Goal: Information Seeking & Learning: Understand process/instructions

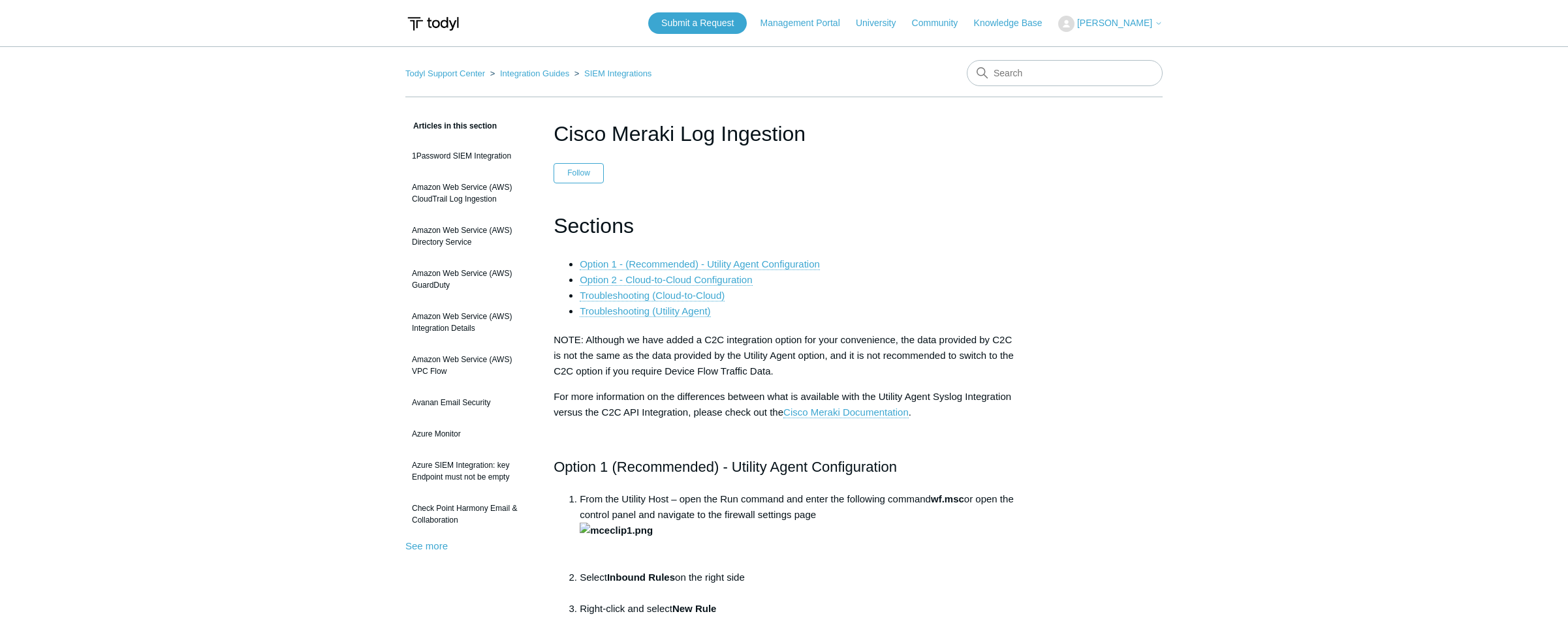
scroll to position [6014, 0]
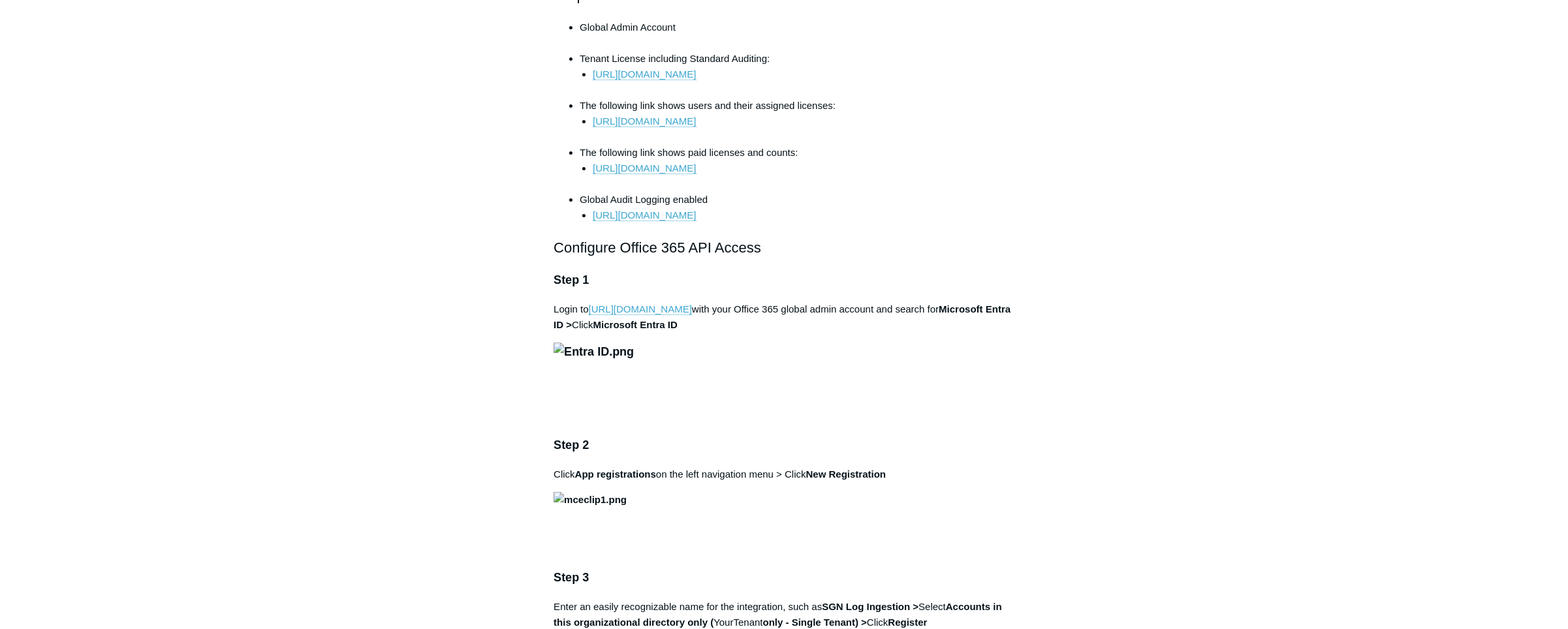
scroll to position [632, 0]
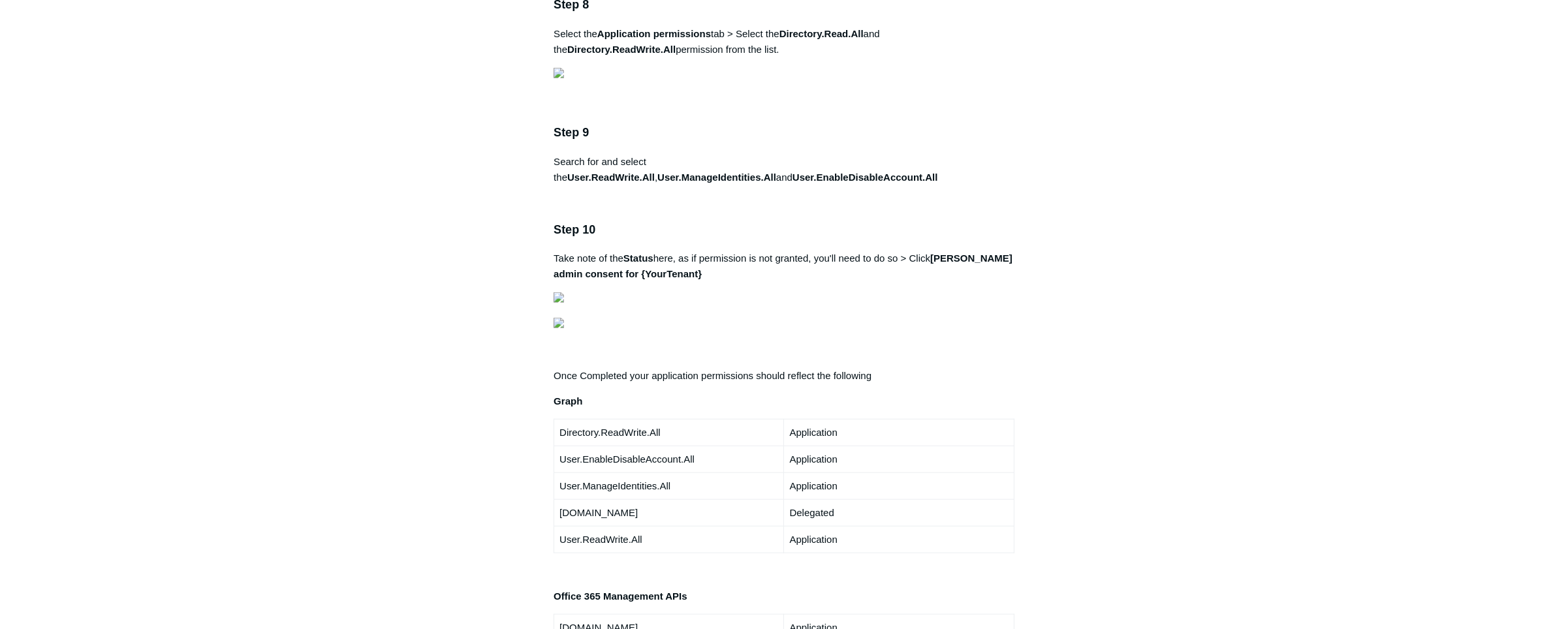
scroll to position [2057, 0]
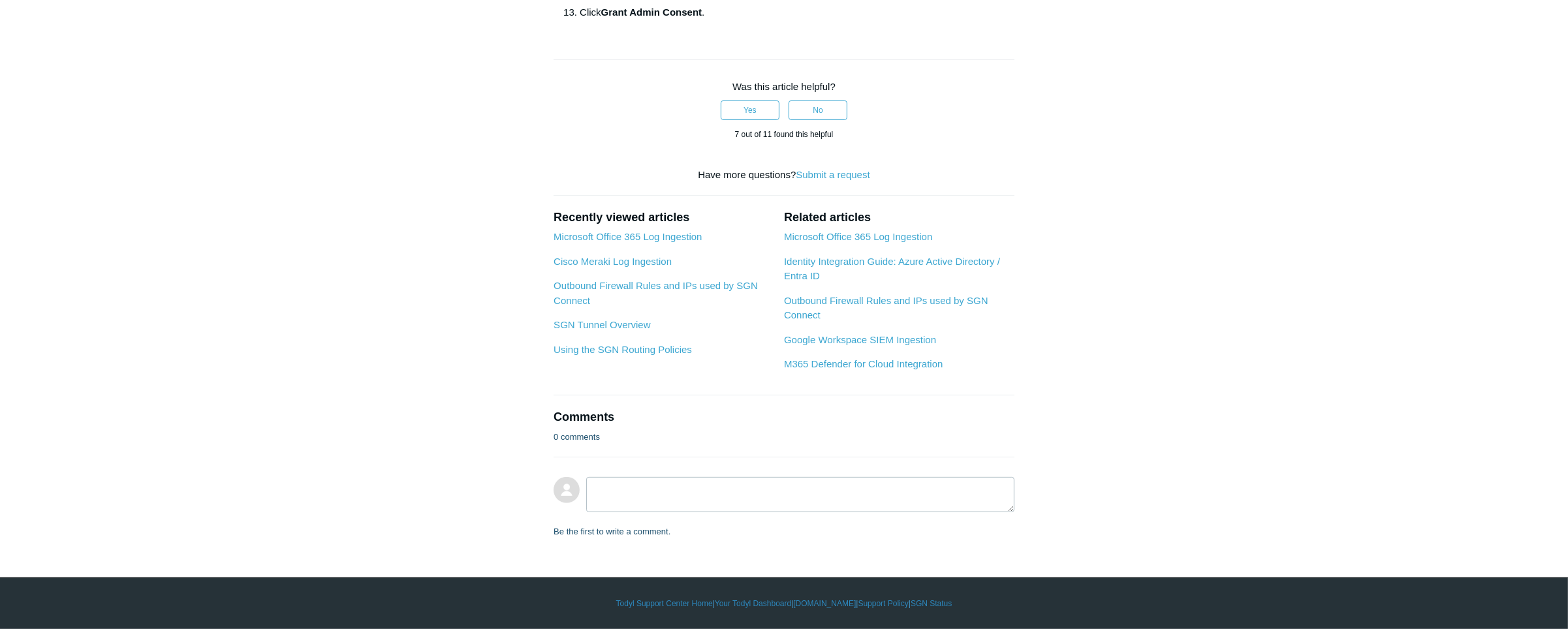
scroll to position [1740, 0]
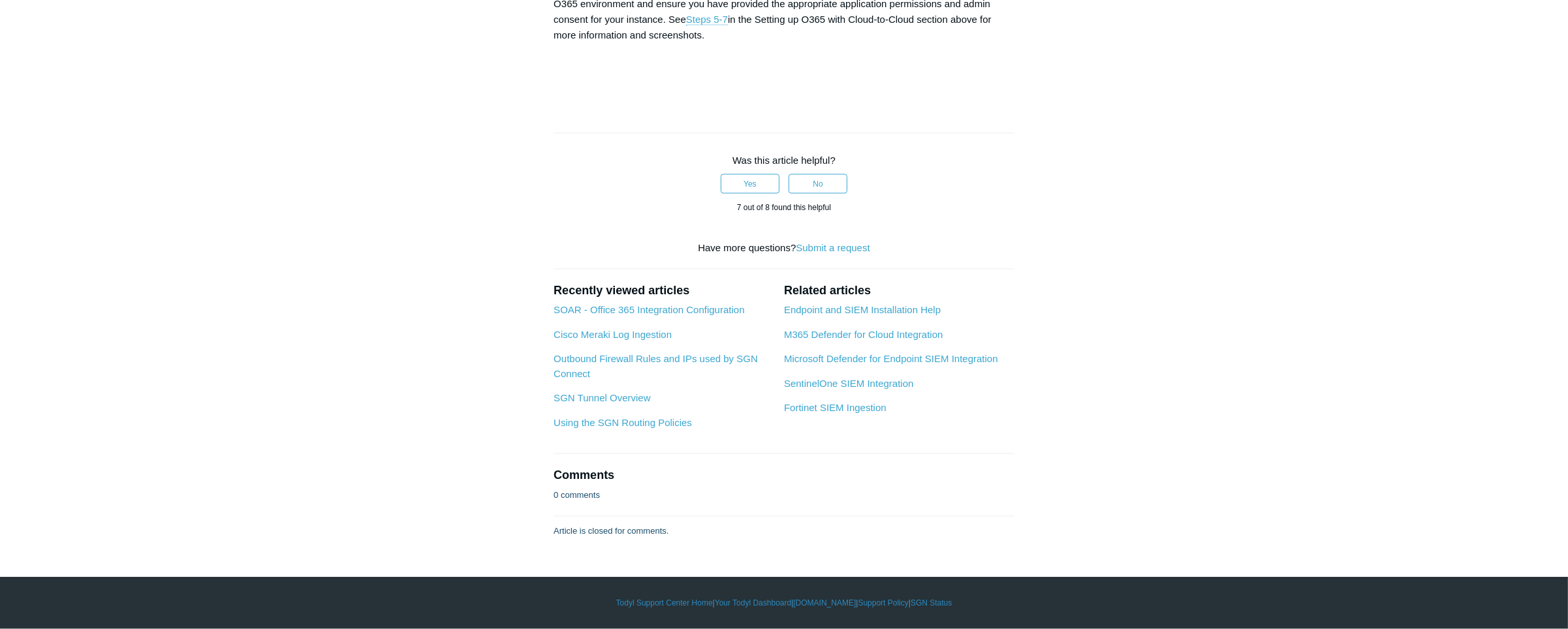
scroll to position [5380, 0]
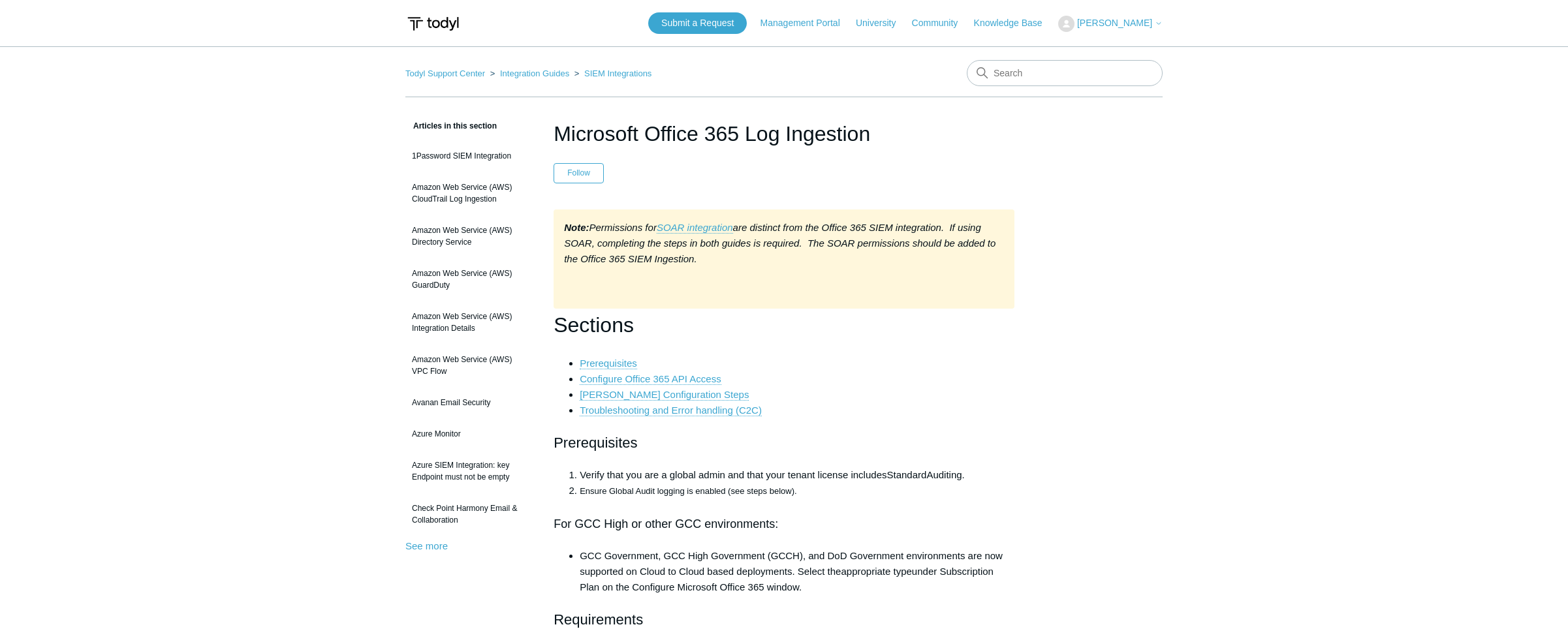
scroll to position [2057, 0]
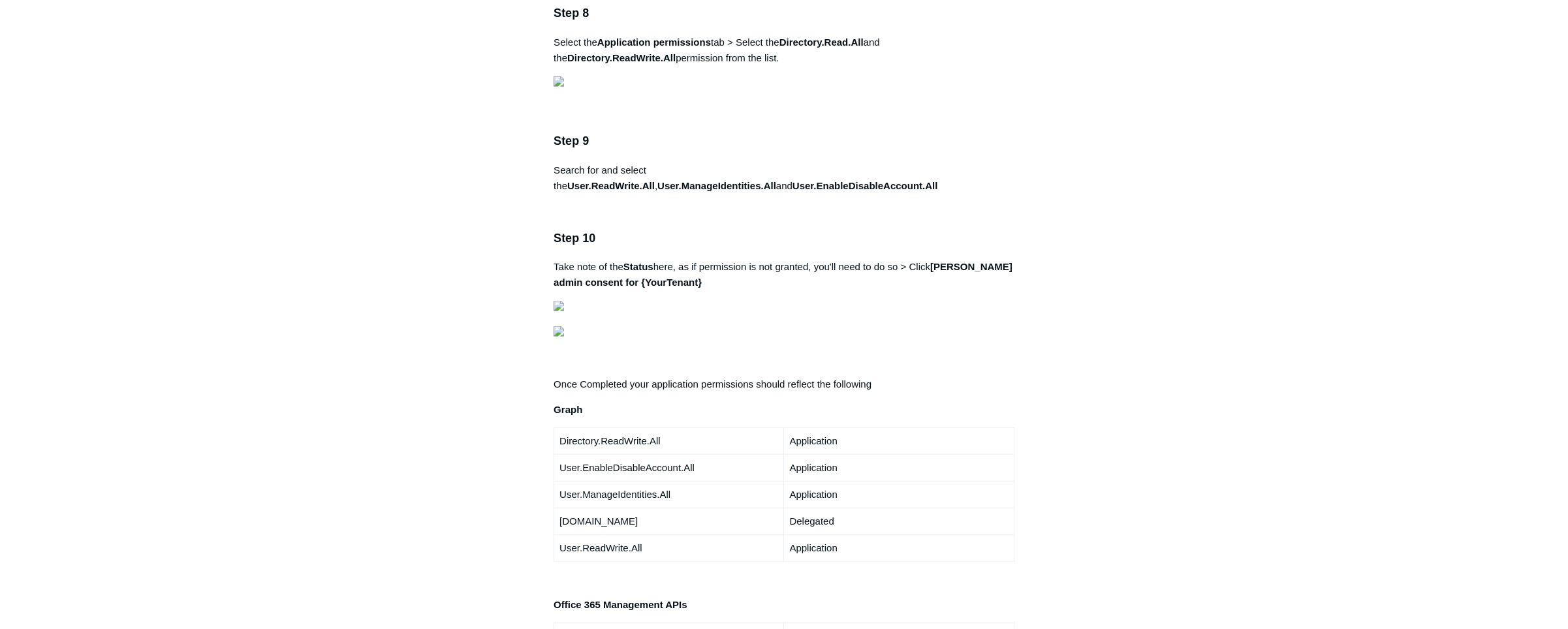
click at [148, 202] on main "Todyl Support Center Integration Guides SIEM Integrations Articles in this sect…" at bounding box center [784, 297] width 1568 height 4616
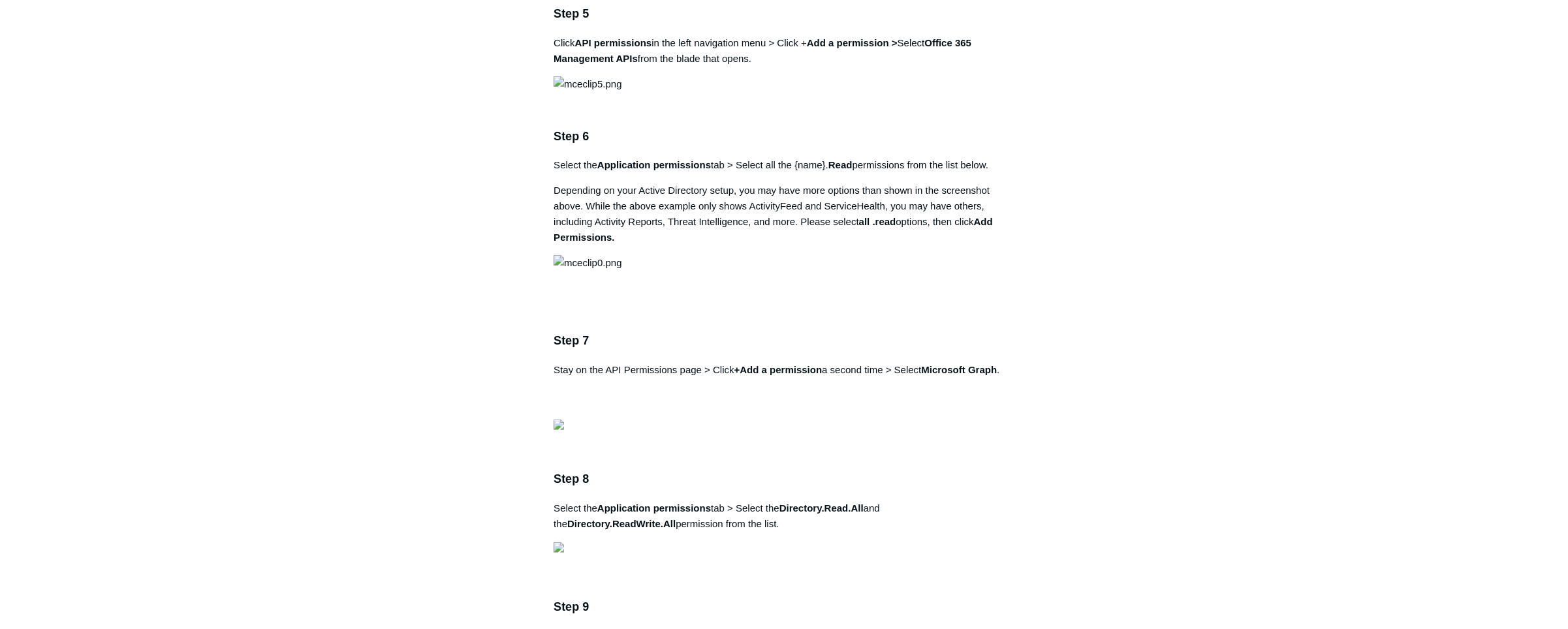
scroll to position [1583, 0]
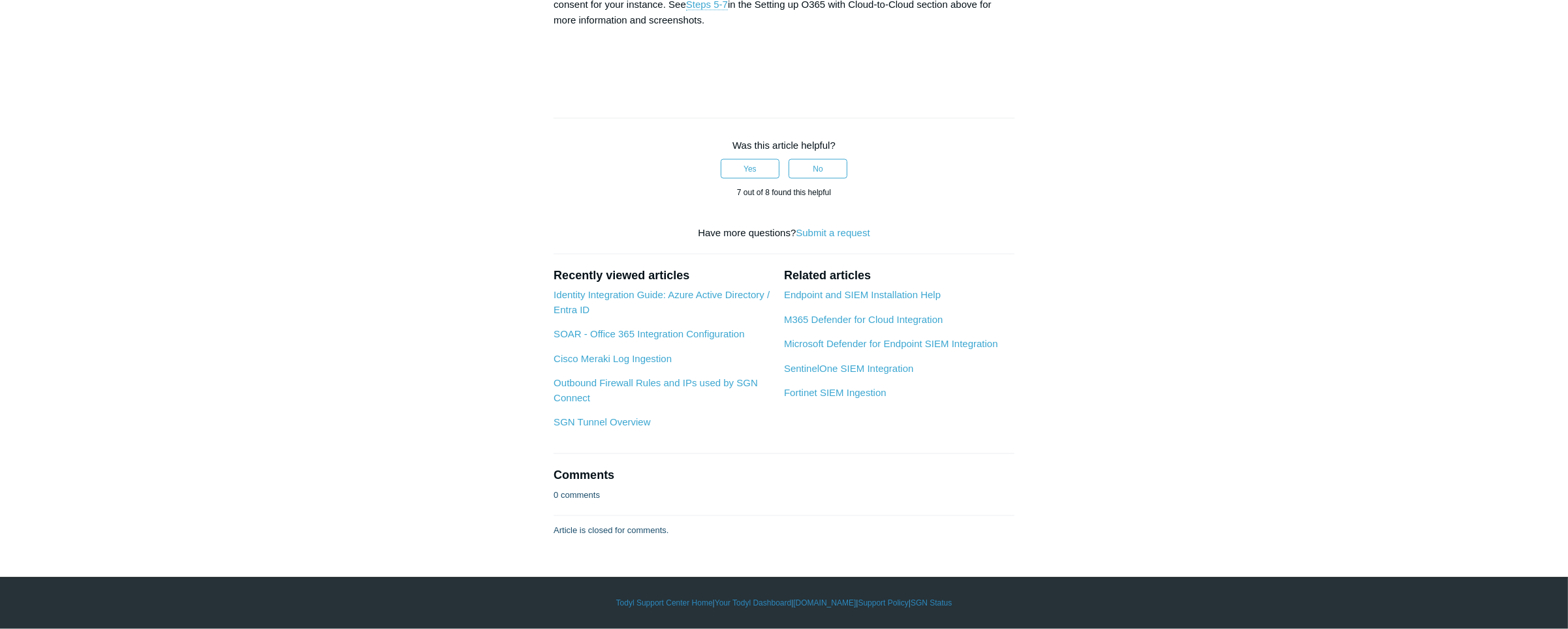
scroll to position [5845, 0]
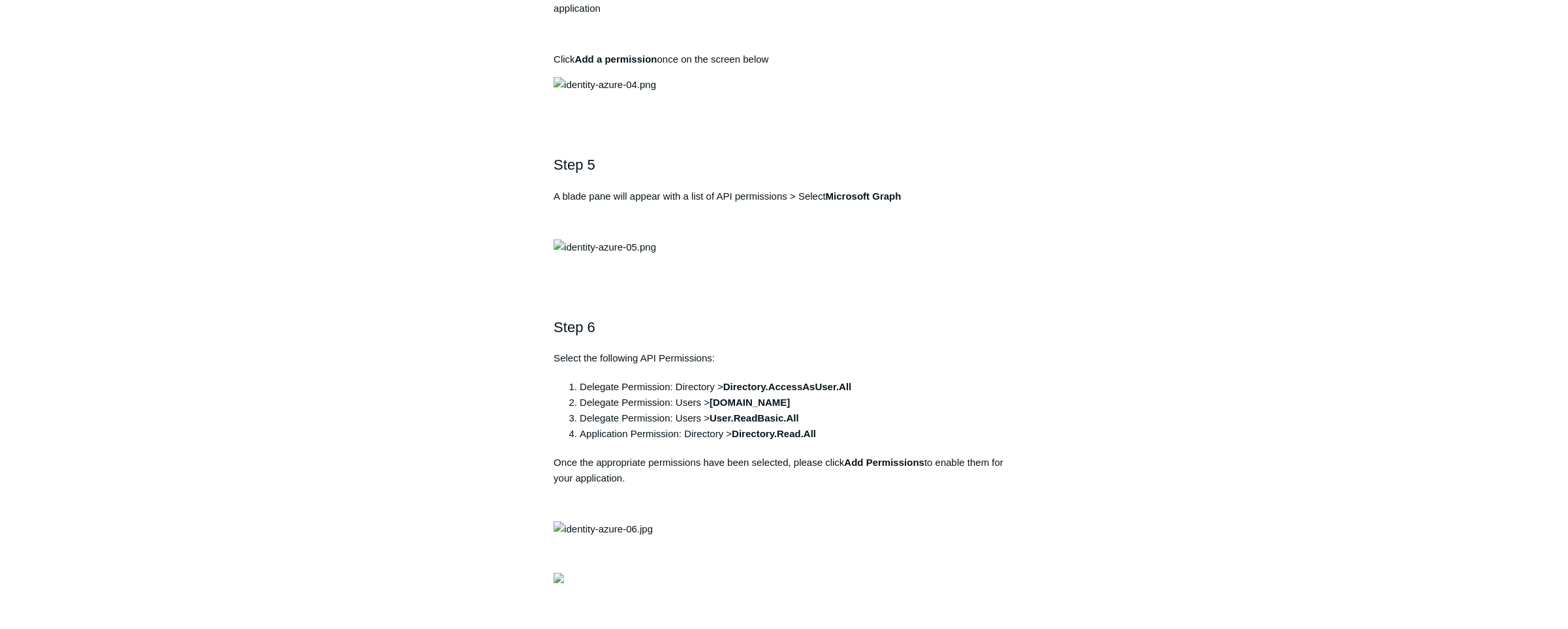
scroll to position [1266, 0]
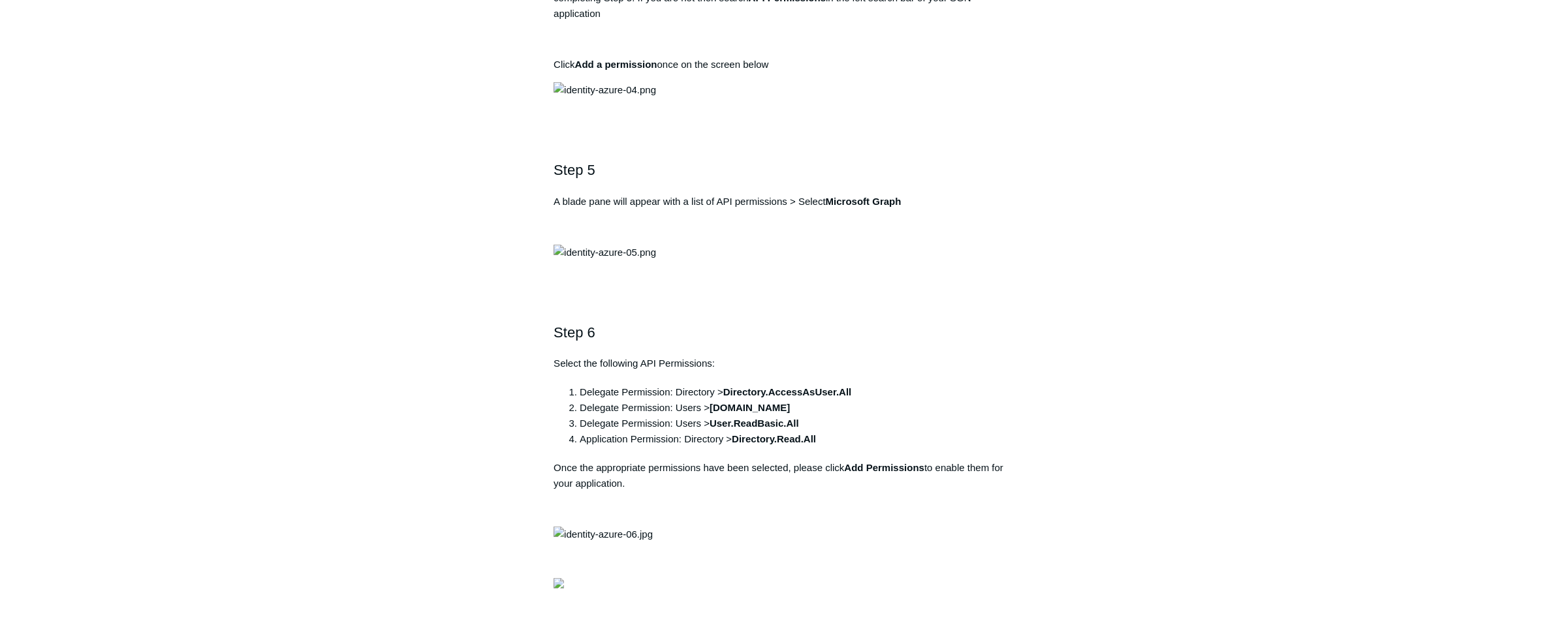
drag, startPoint x: 783, startPoint y: 202, endPoint x: 562, endPoint y: 189, distance: 221.4
copy pre "https://auth.todyl.com/v1/login/callback"
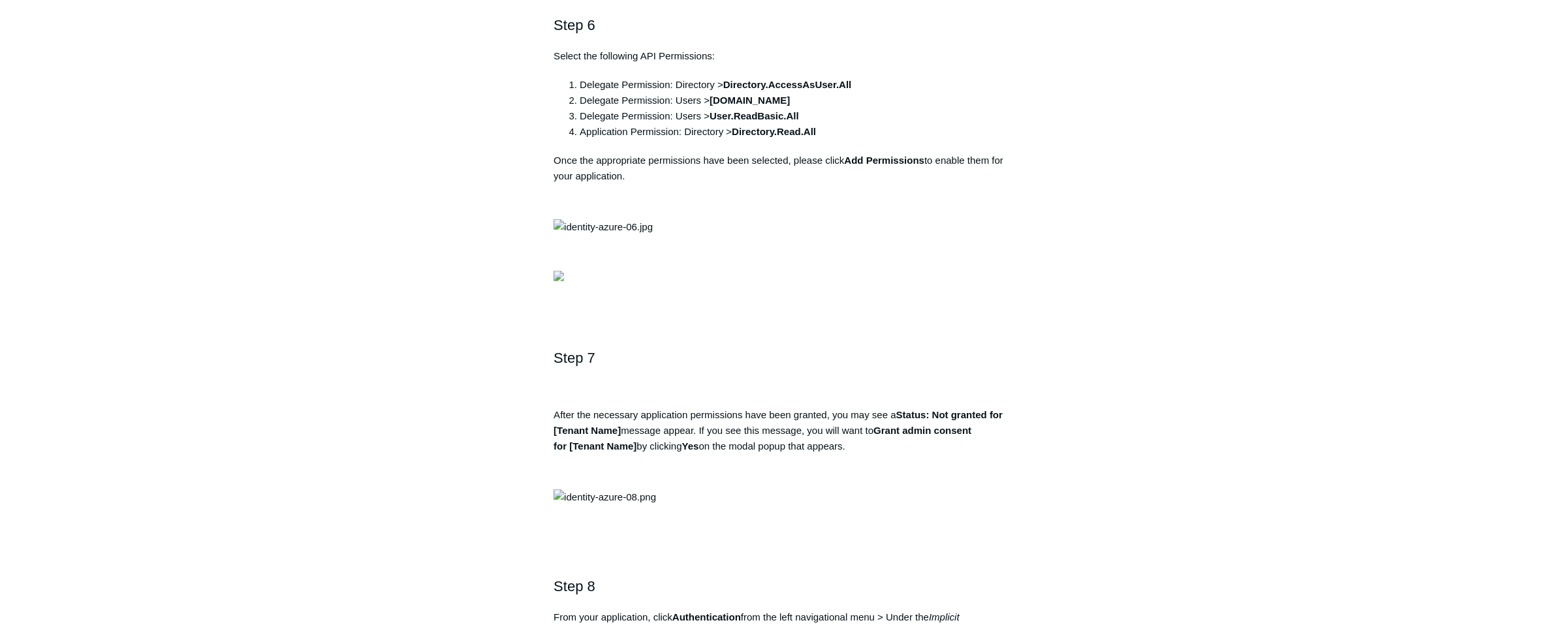
scroll to position [1583, 0]
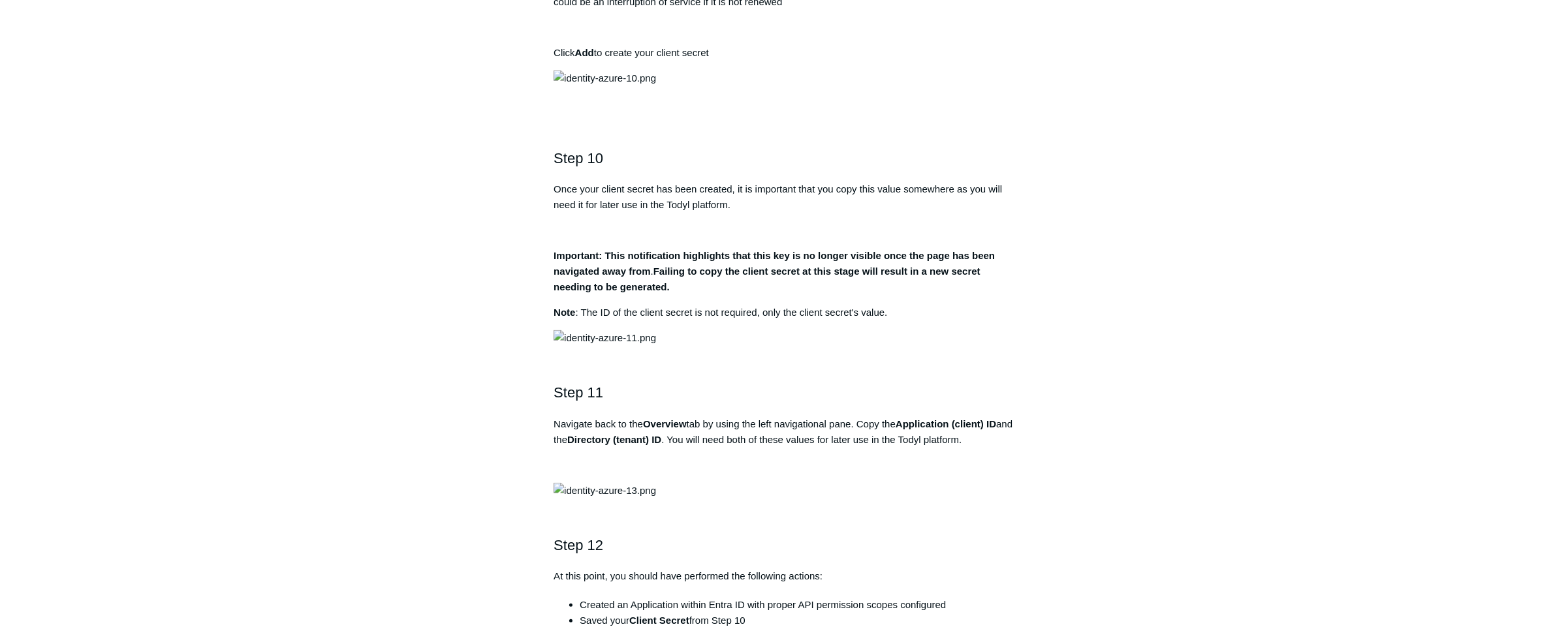
scroll to position [2373, 0]
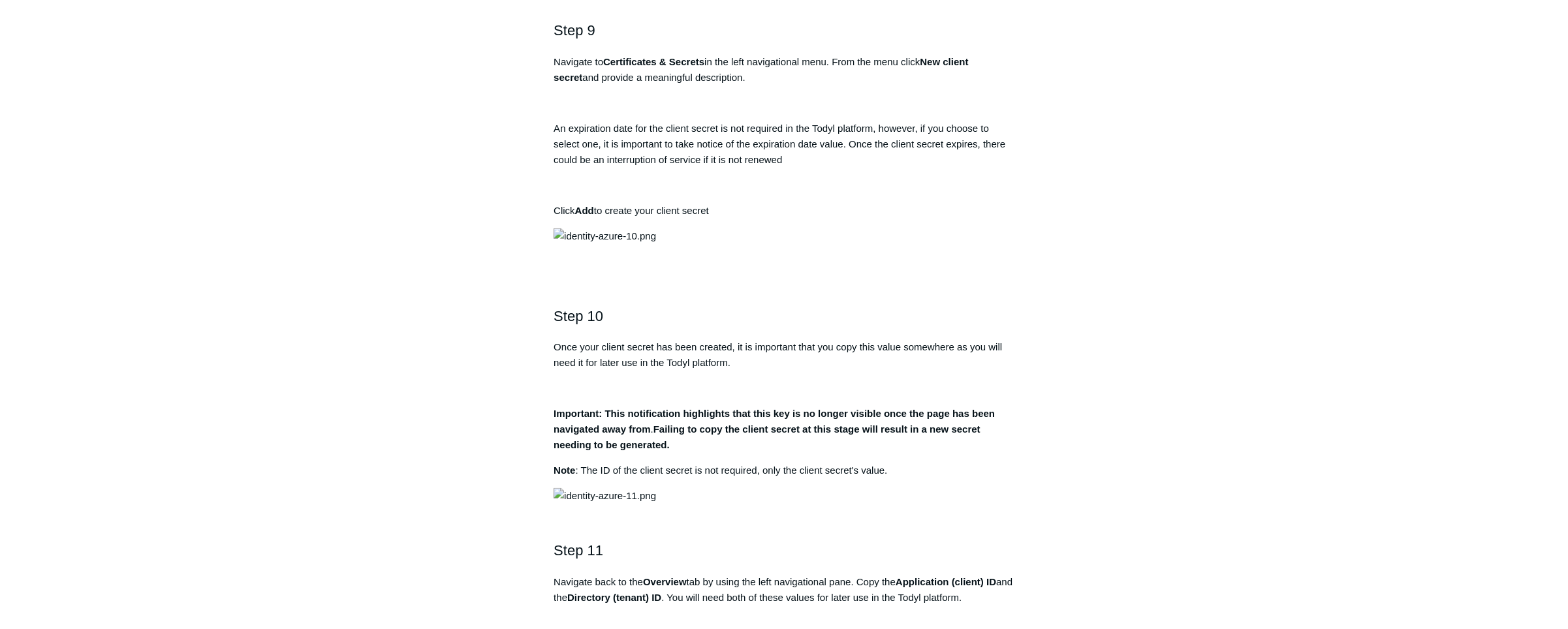
click at [1088, 385] on div "Articles in this section Remove Authentication When Disconnecting DUO MFA with …" at bounding box center [784, 287] width 758 height 5085
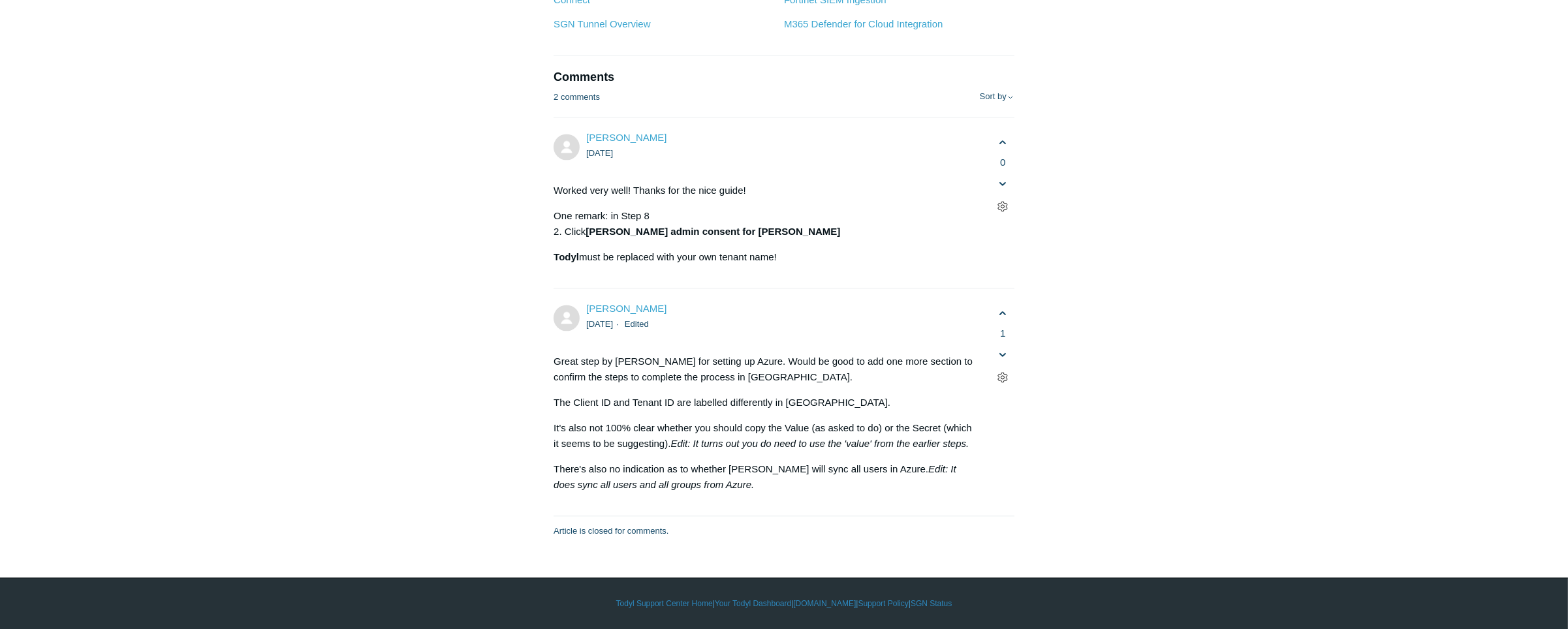
scroll to position [4905, 0]
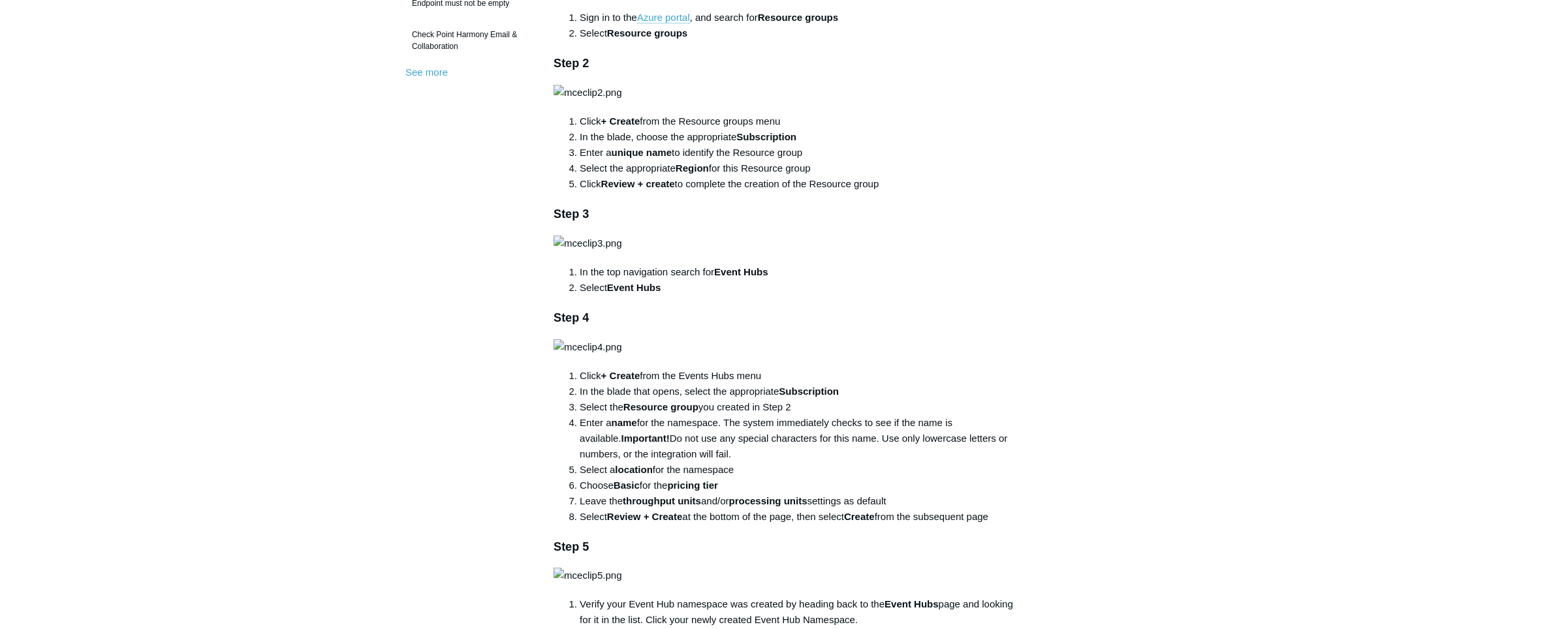
scroll to position [474, 0]
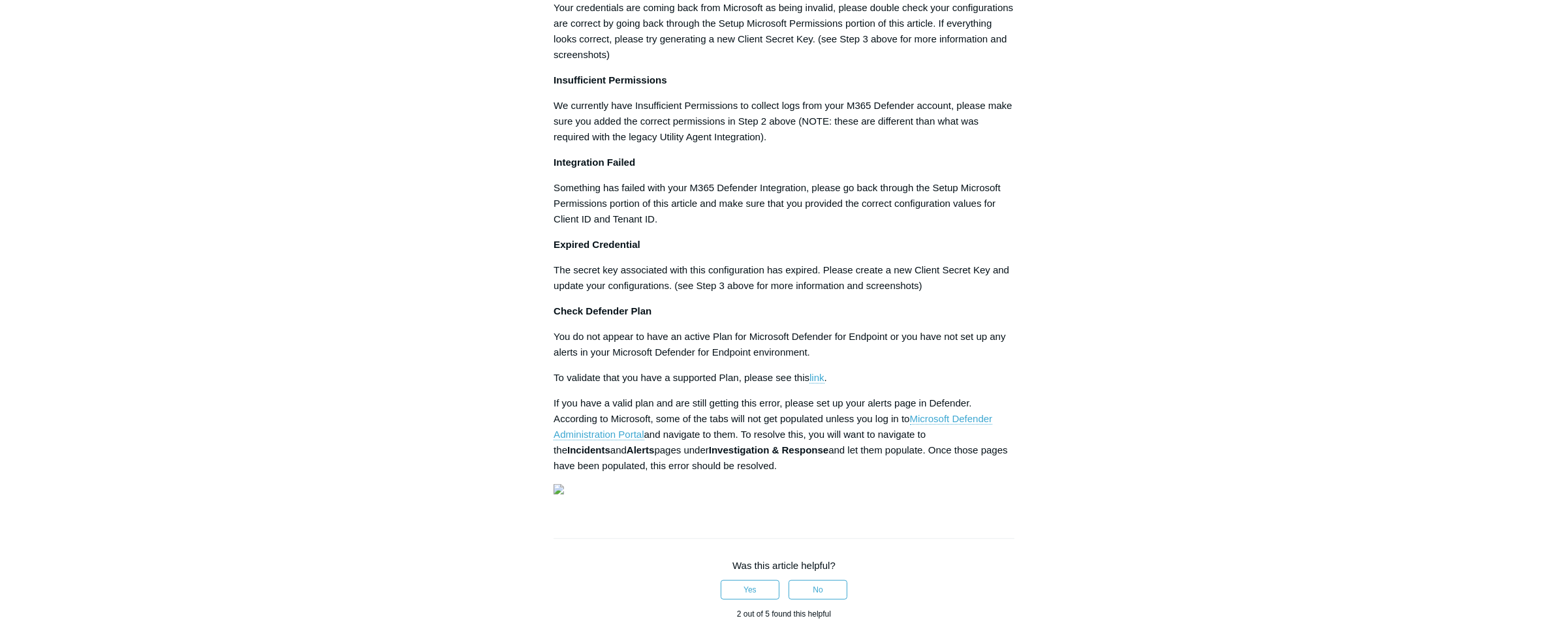
scroll to position [1423, 0]
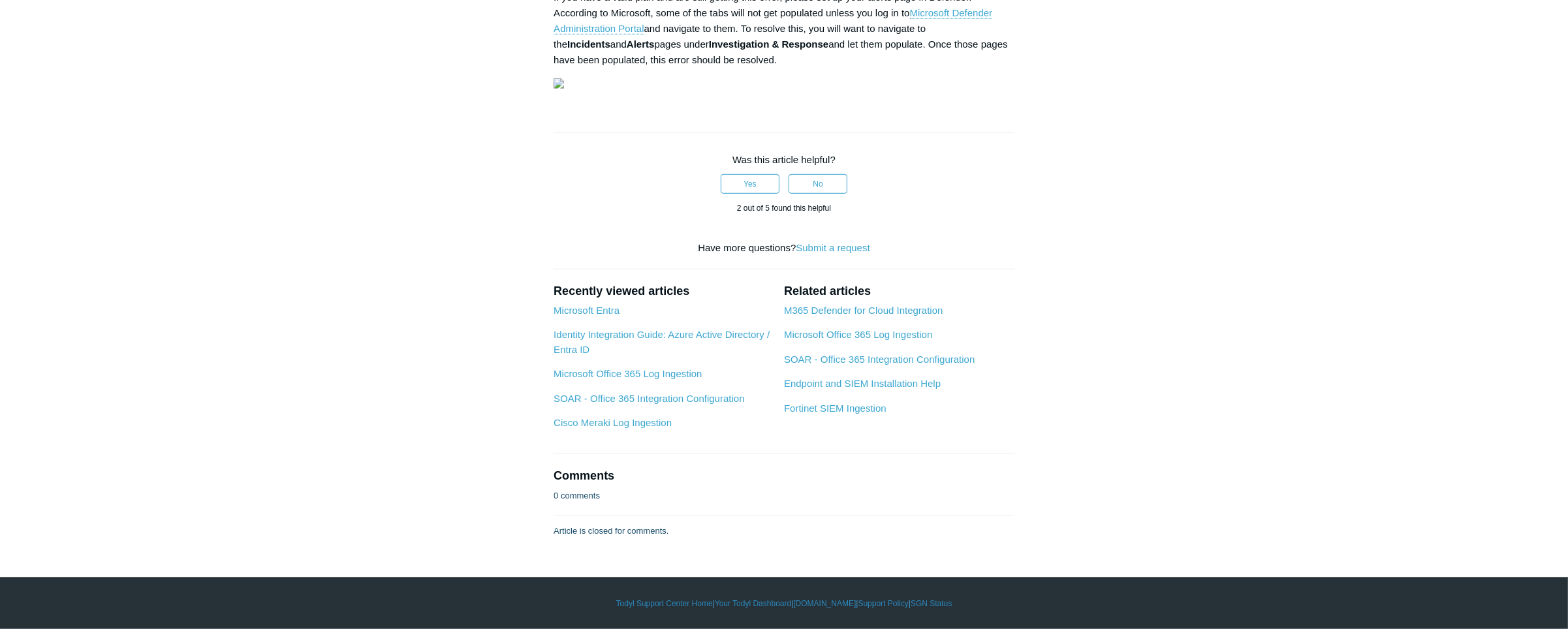
scroll to position [2216, 0]
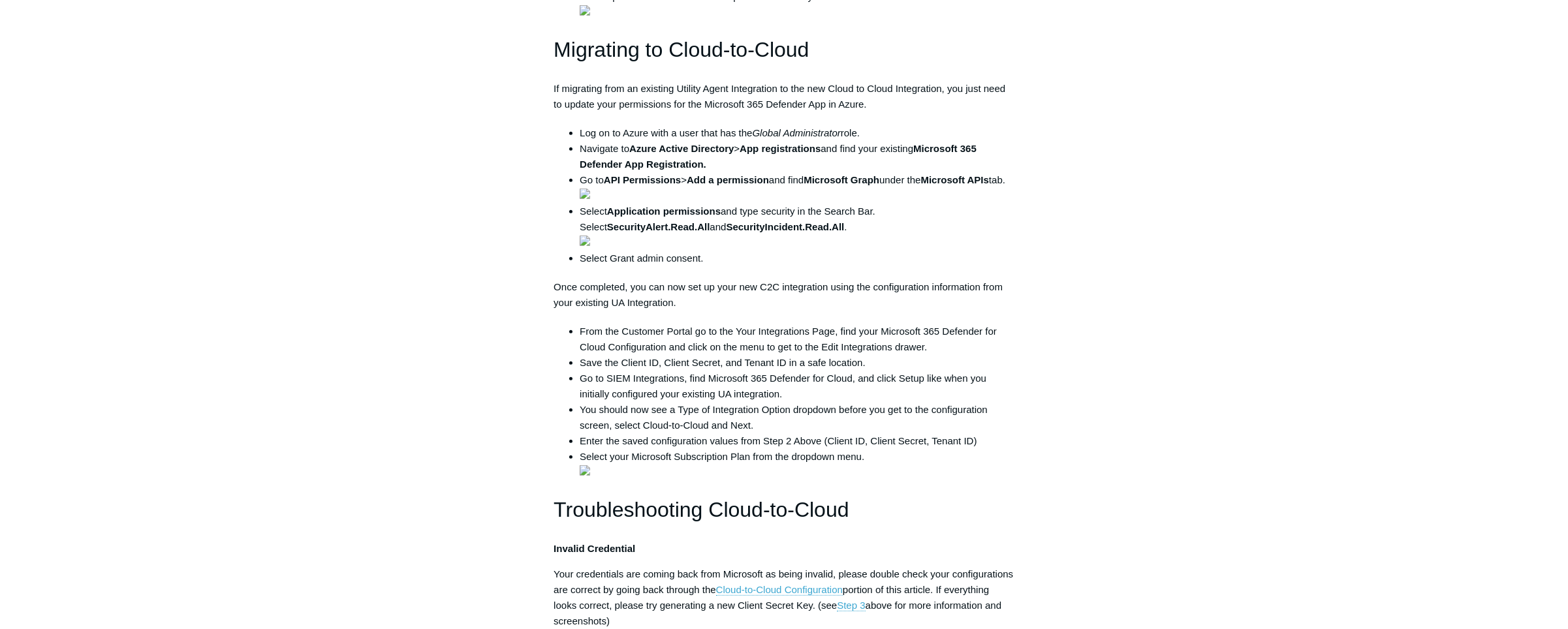
scroll to position [1266, 0]
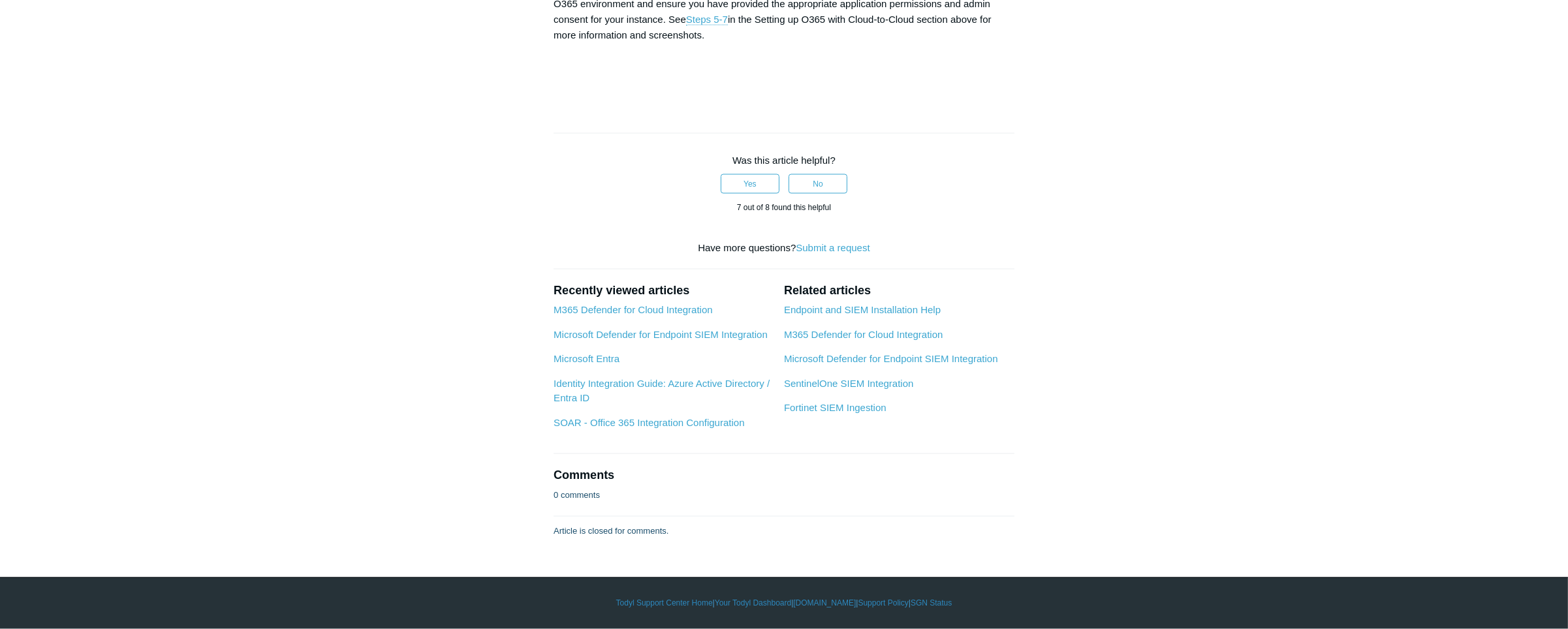
scroll to position [5697, 0]
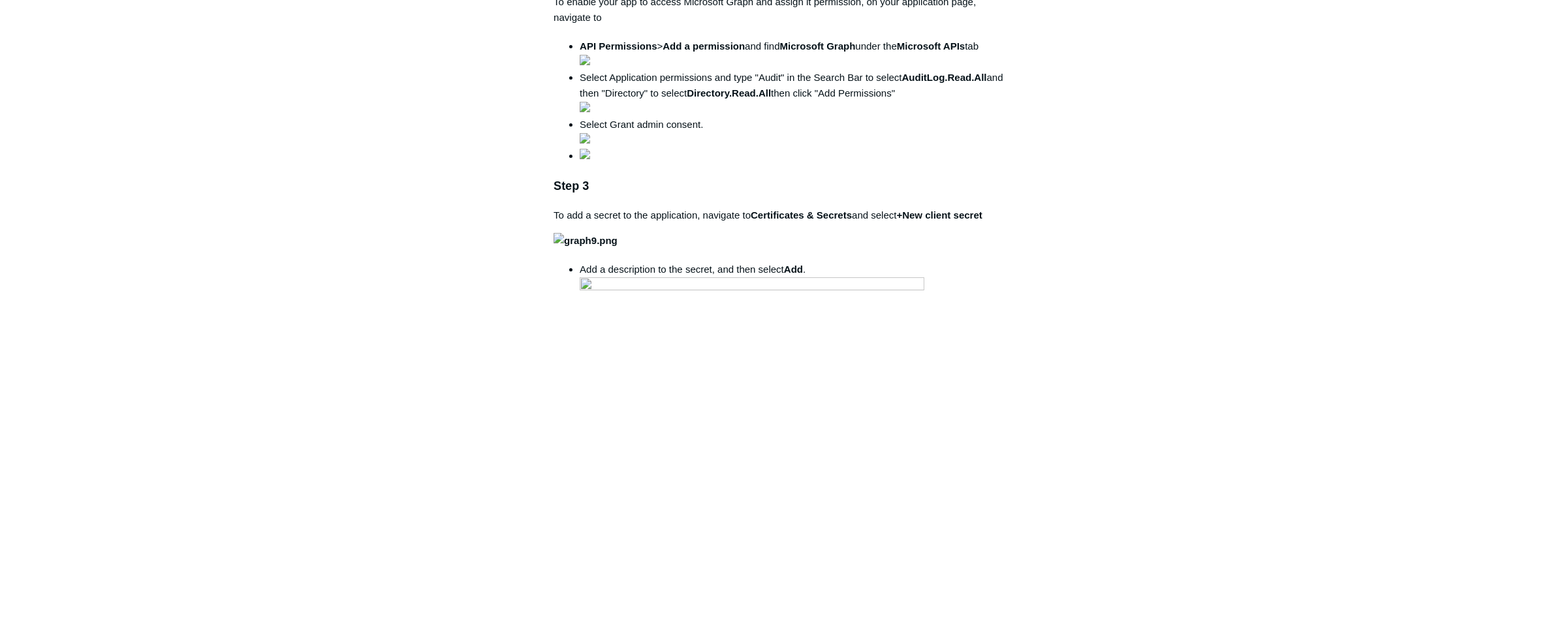
scroll to position [474, 0]
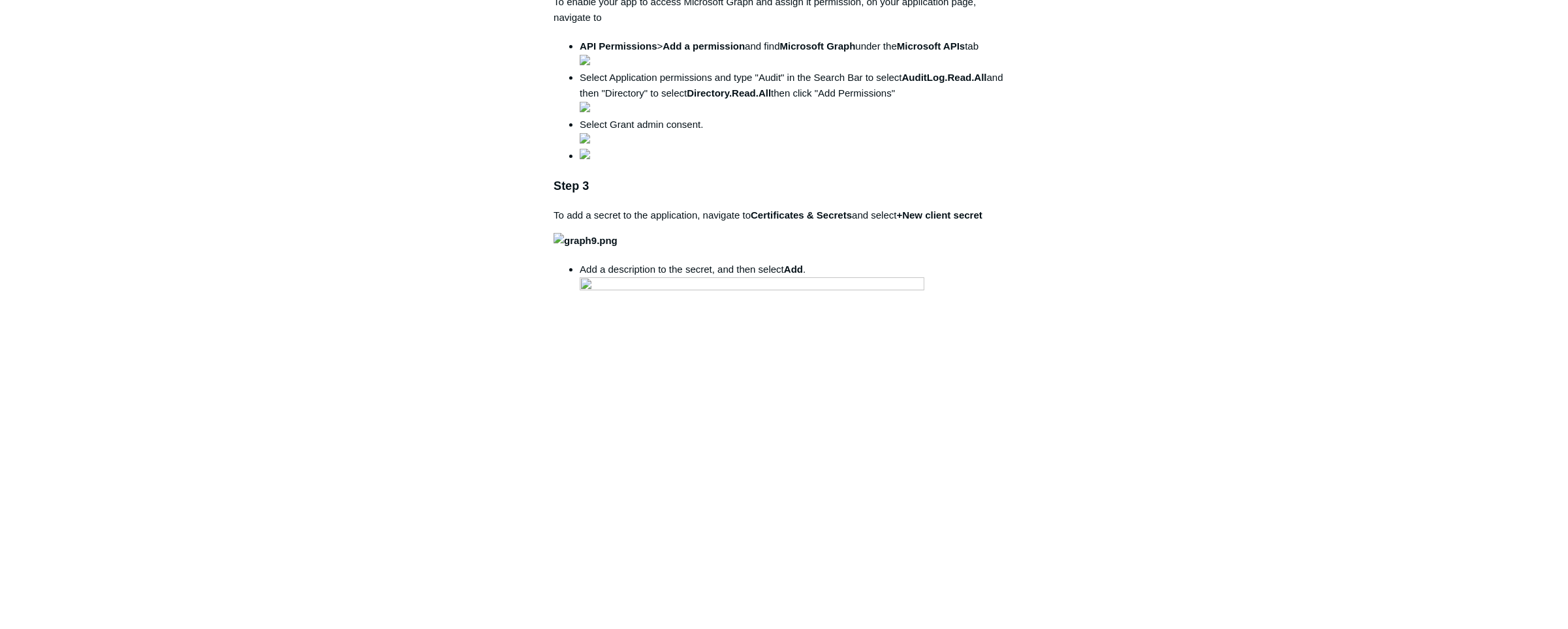
scroll to position [791, 0]
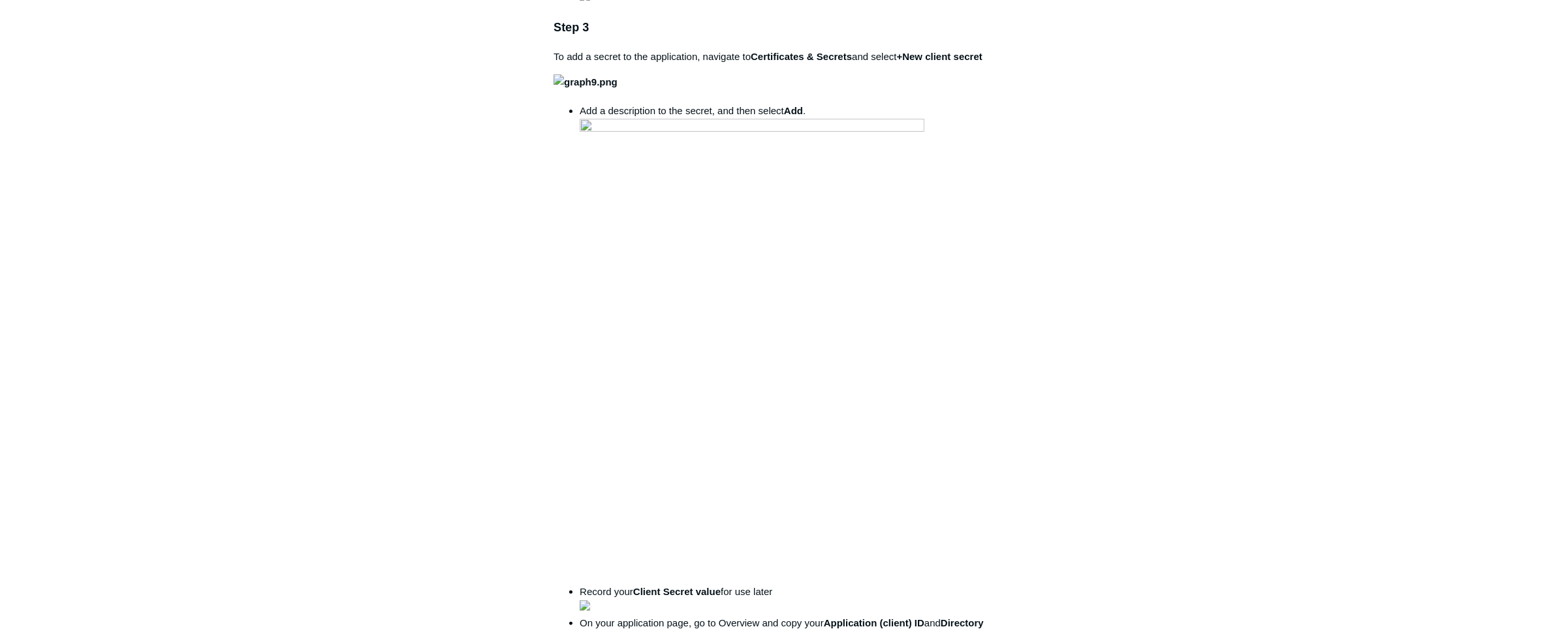
click at [1416, 480] on main "Todyl Support Center Integration Guides SIEM Integrations Articles in this sect…" at bounding box center [784, 447] width 1568 height 2383
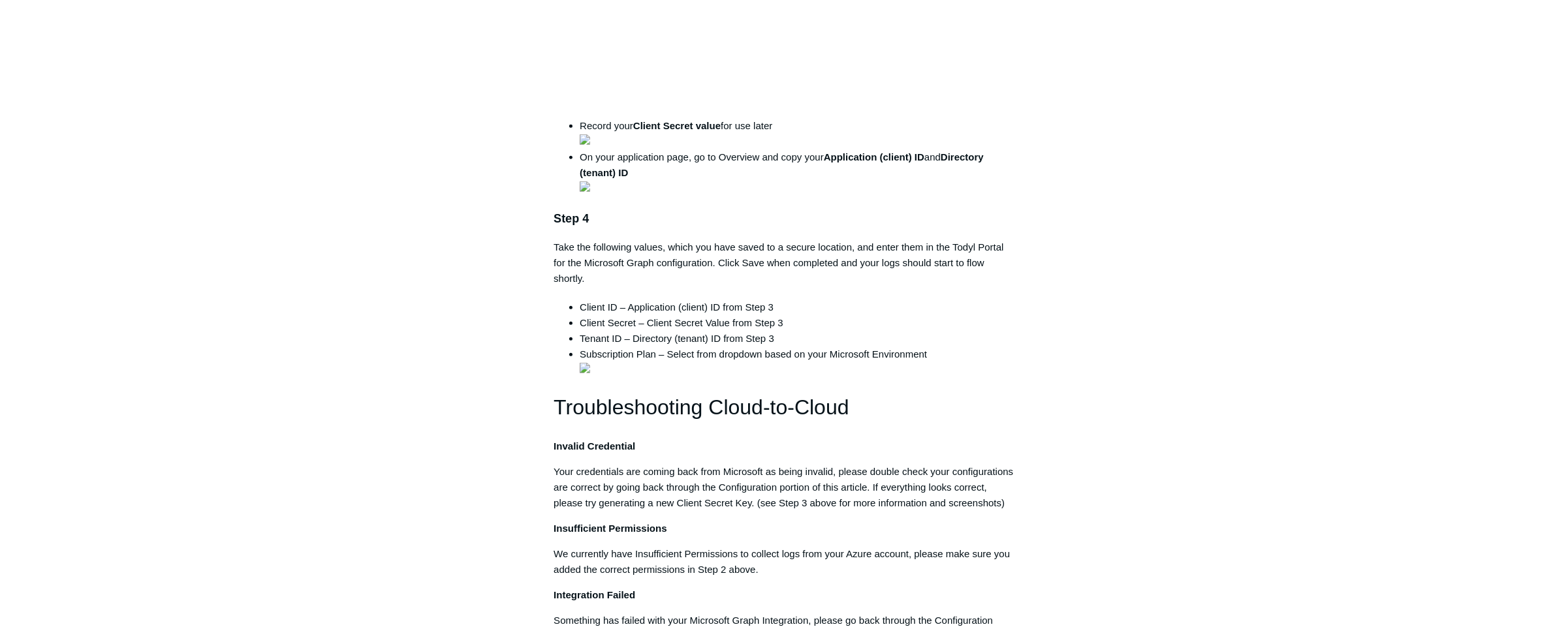
scroll to position [1266, 0]
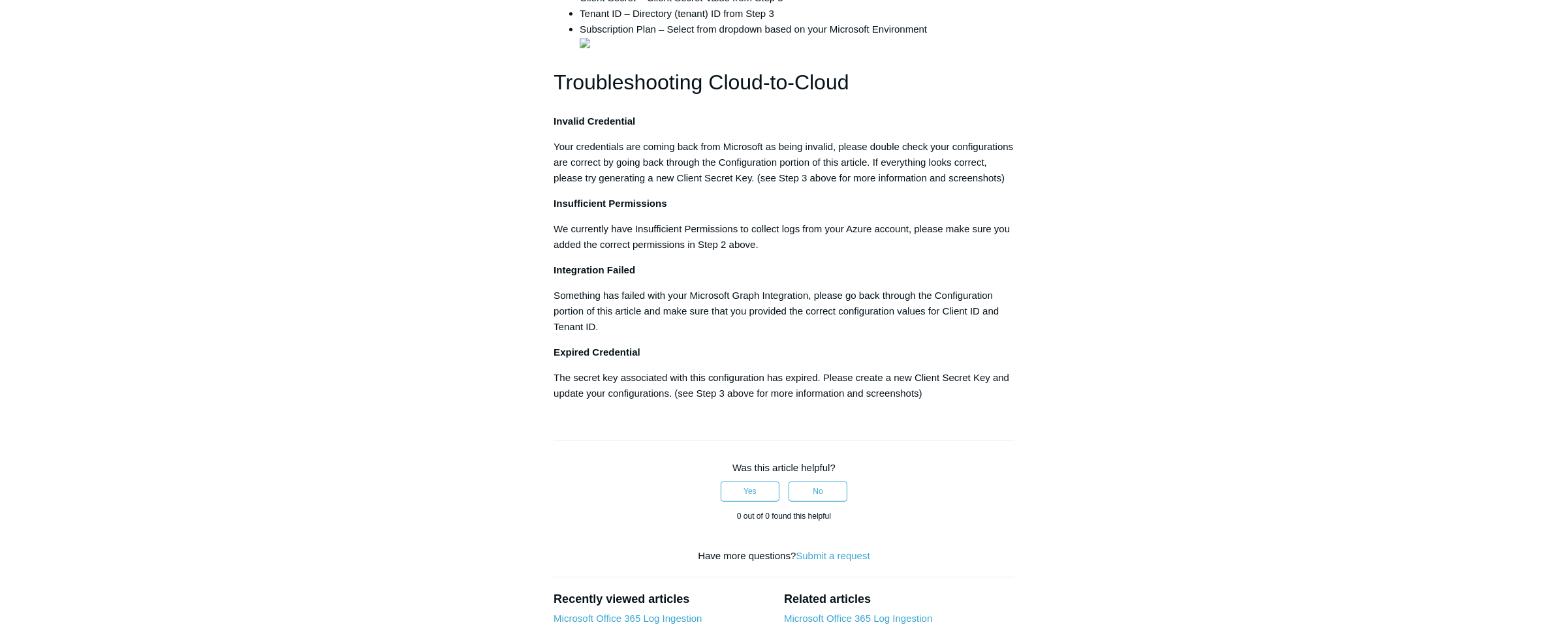
scroll to position [1108, 0]
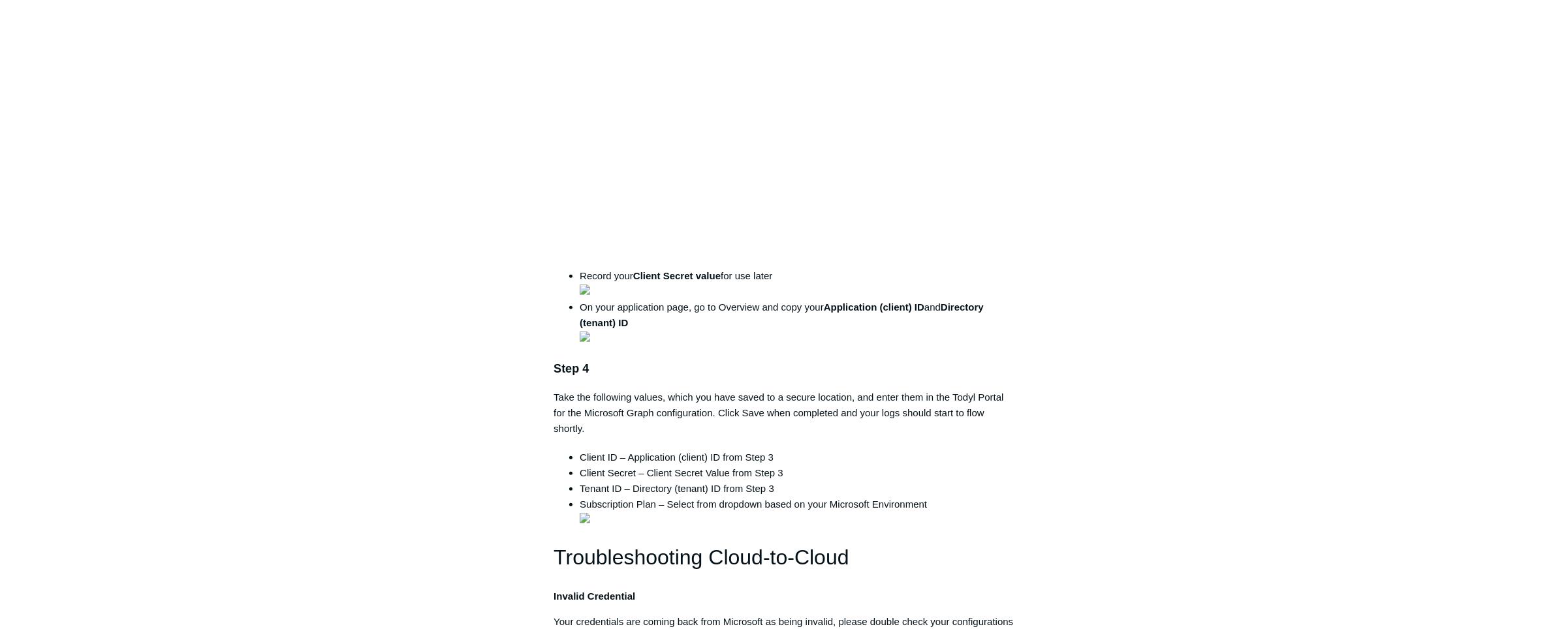
click at [1331, 511] on main "Todyl Support Center Integration Guides SIEM Integrations Articles in this sect…" at bounding box center [784, 130] width 1568 height 2383
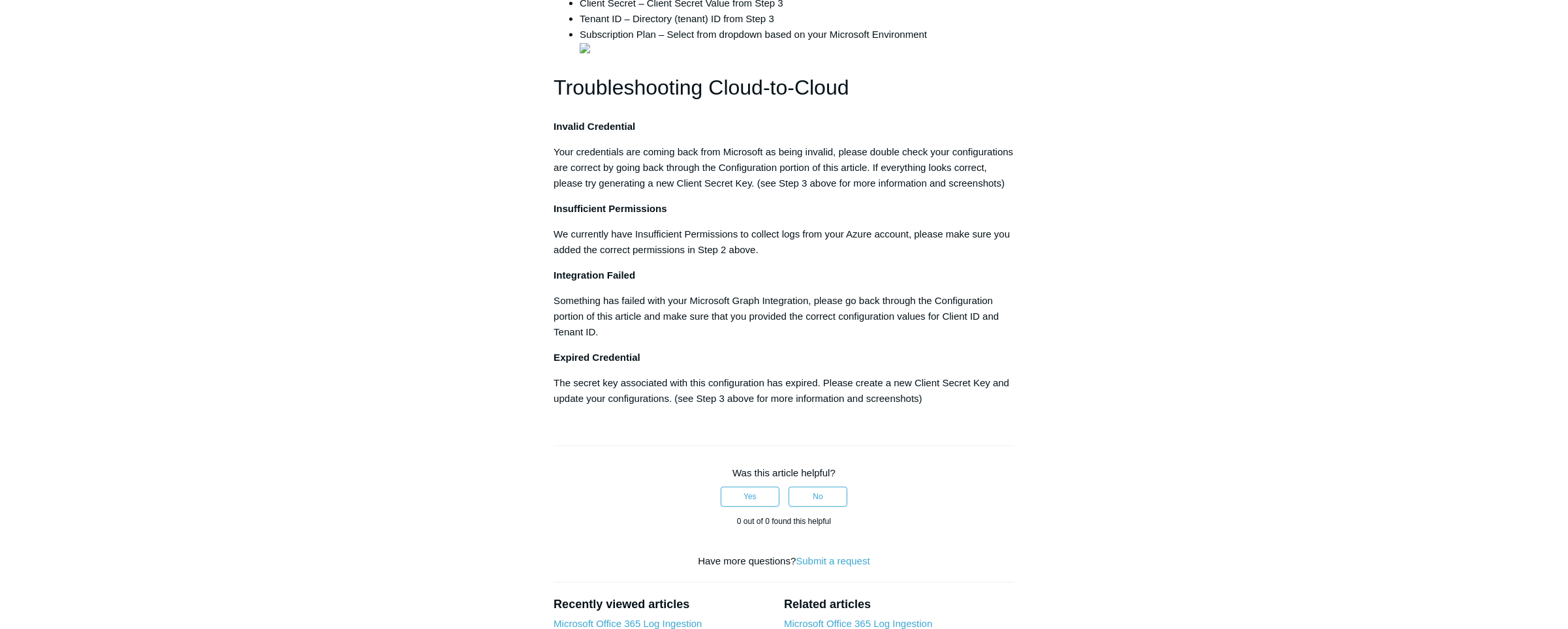
scroll to position [1583, 0]
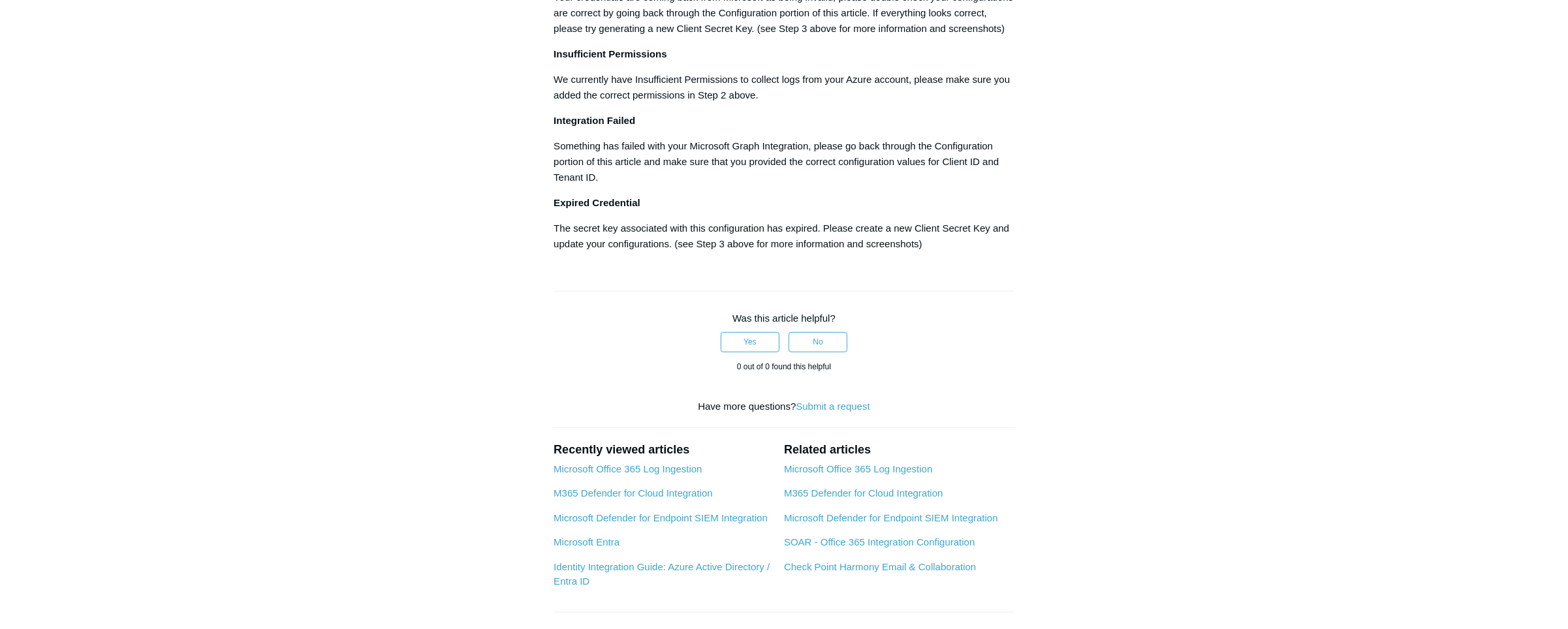
scroll to position [1740, 0]
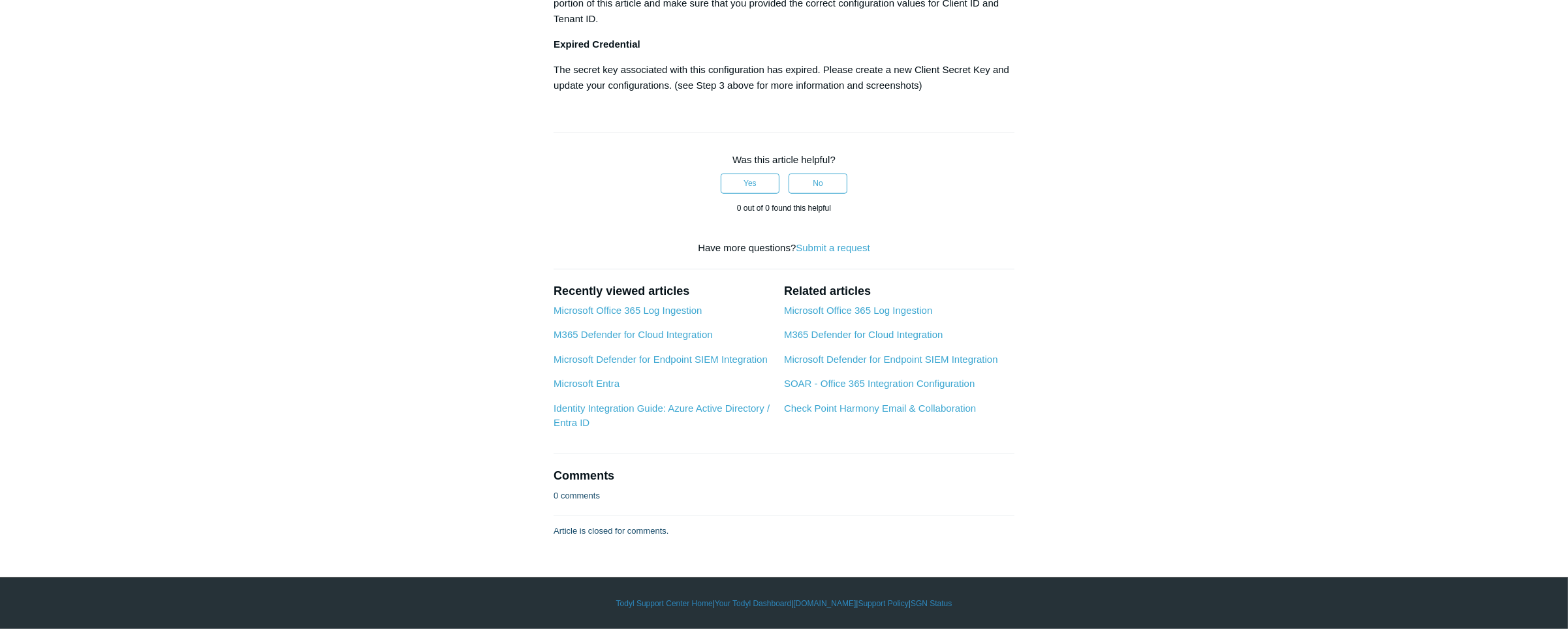
scroll to position [2057, 0]
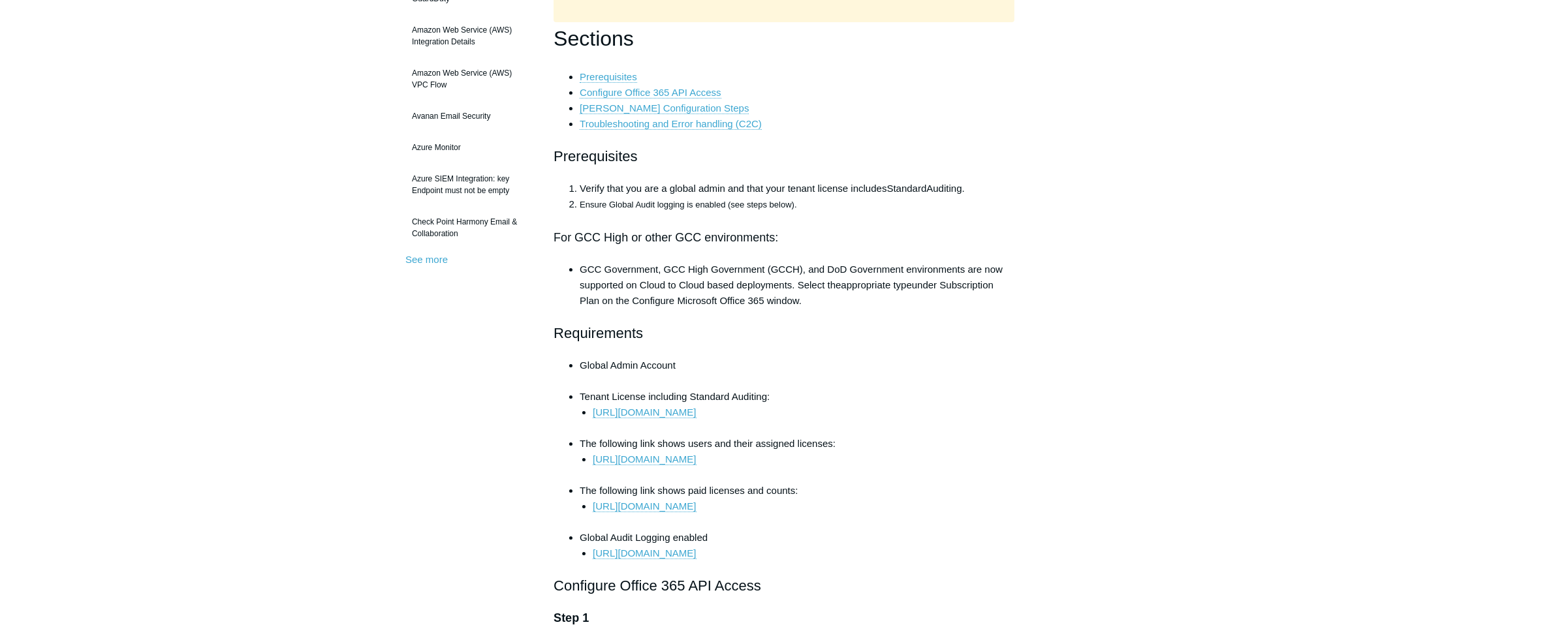
scroll to position [158, 0]
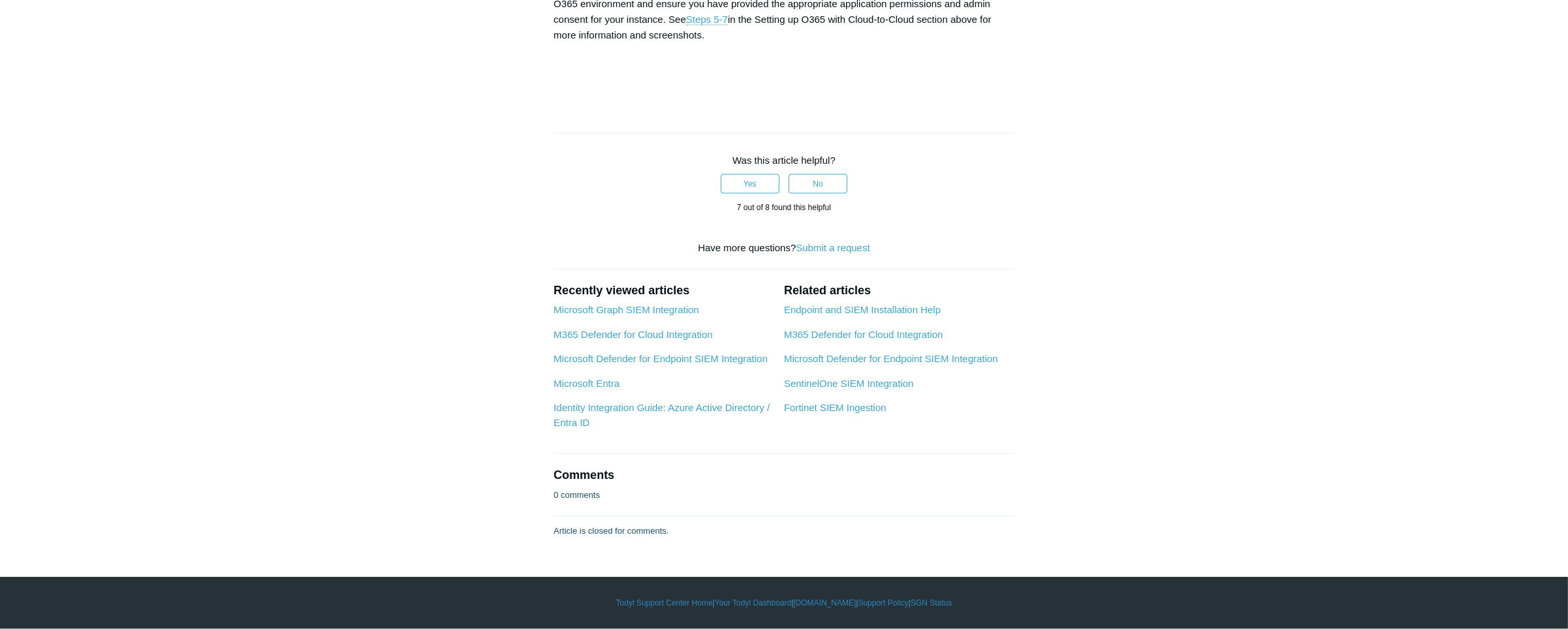
scroll to position [6731, 0]
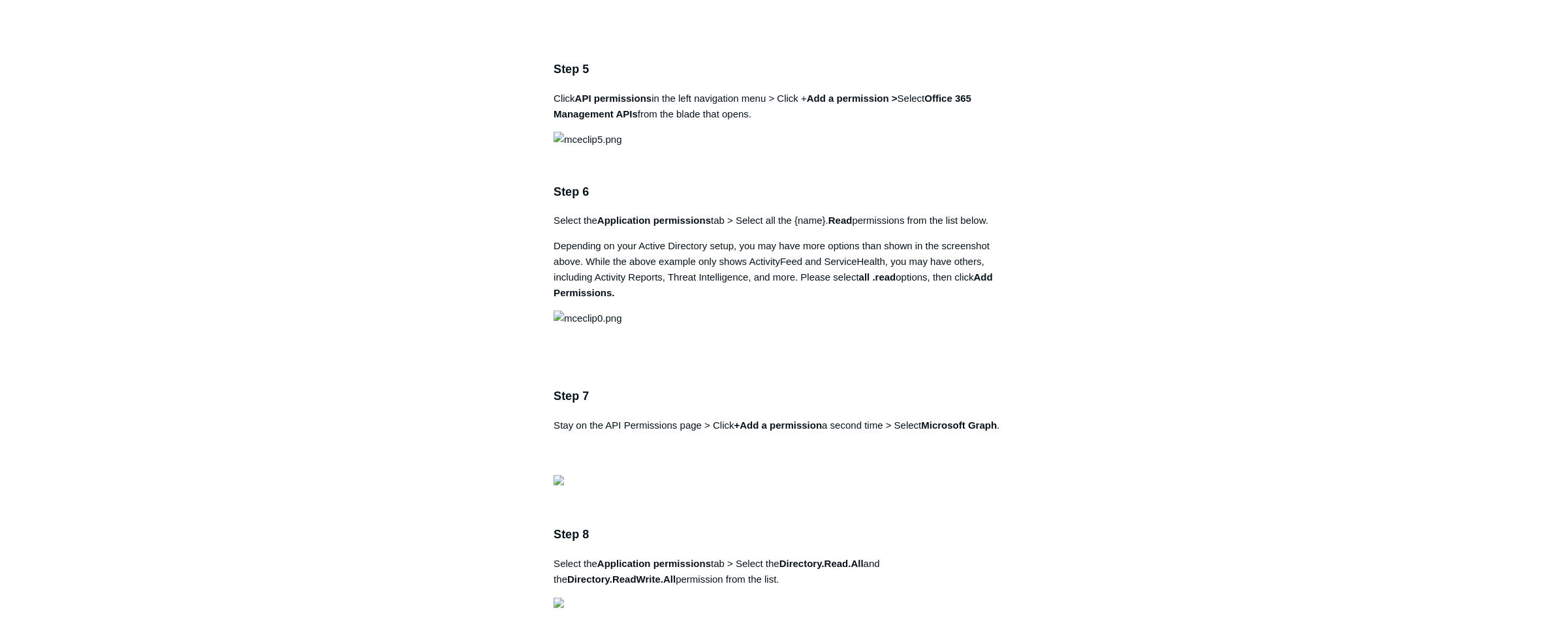
scroll to position [1583, 0]
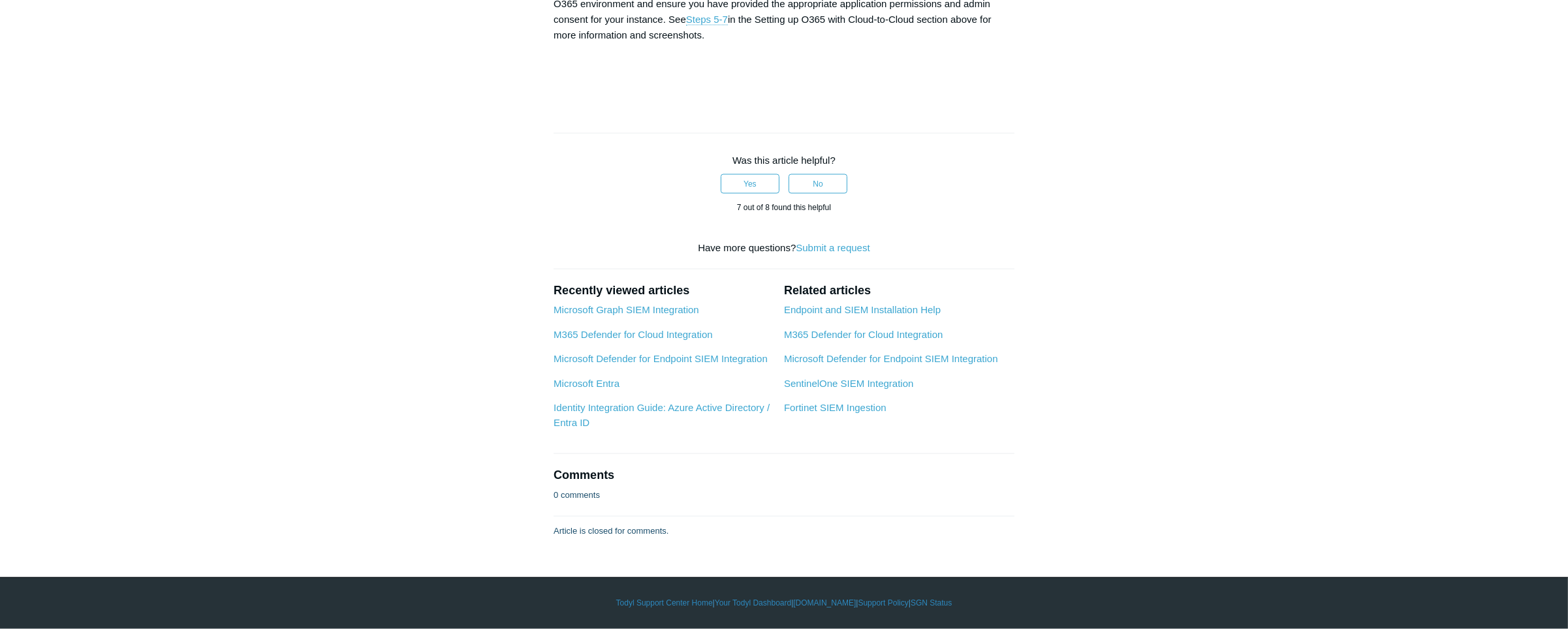
scroll to position [6636, 0]
